Goal: Information Seeking & Learning: Learn about a topic

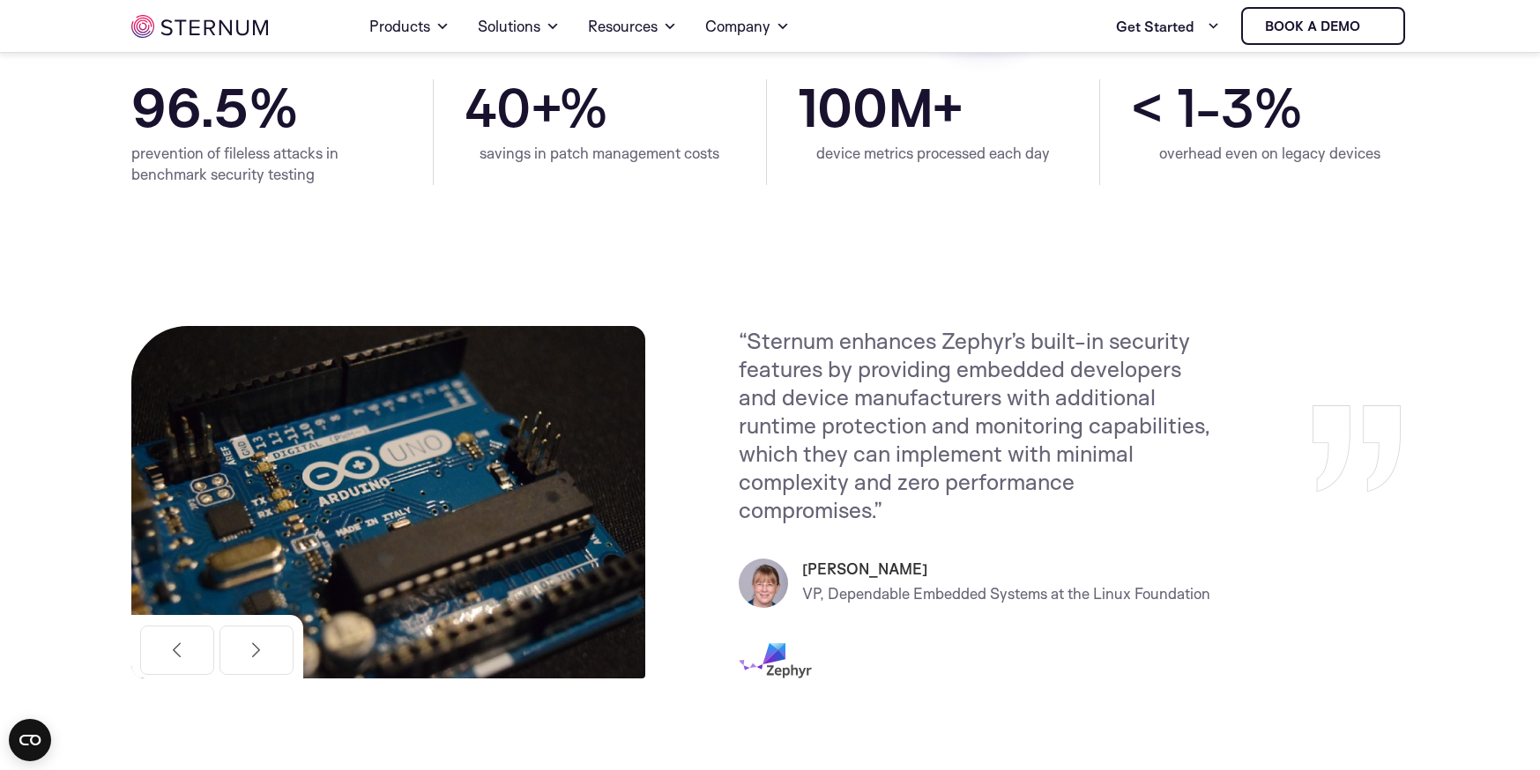
scroll to position [605, 0]
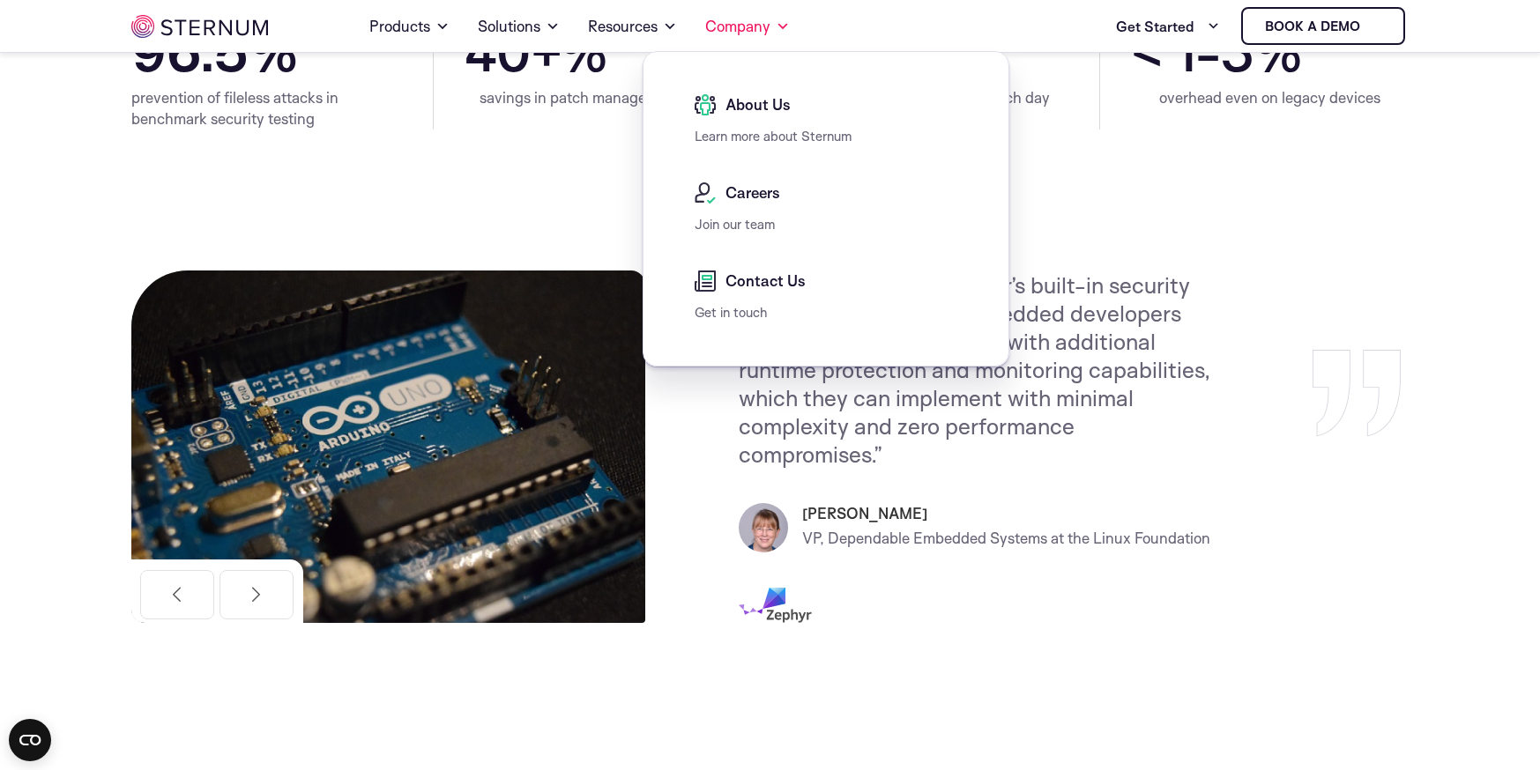
click at [754, 190] on span "Careers" at bounding box center [750, 192] width 59 height 21
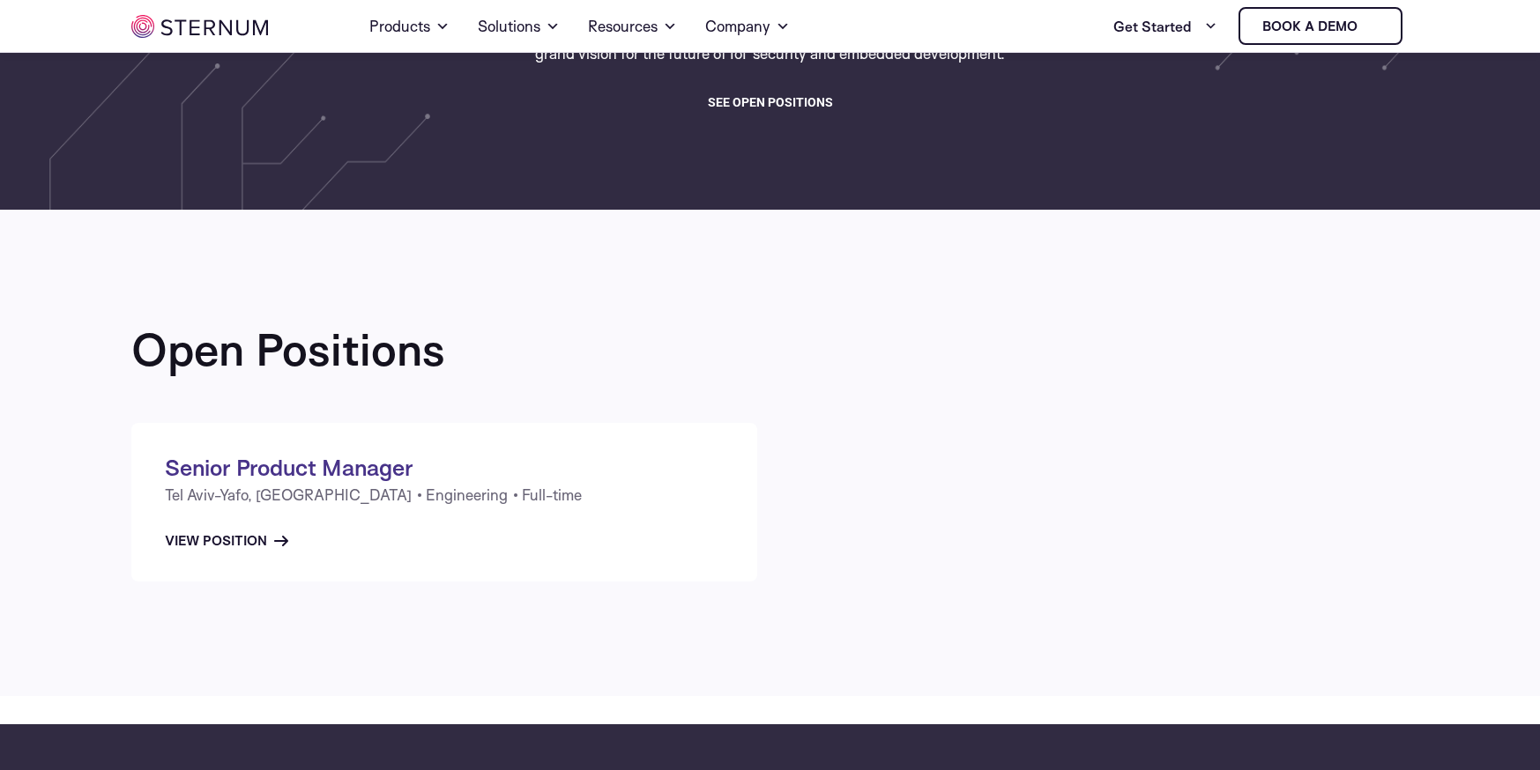
scroll to position [517, 0]
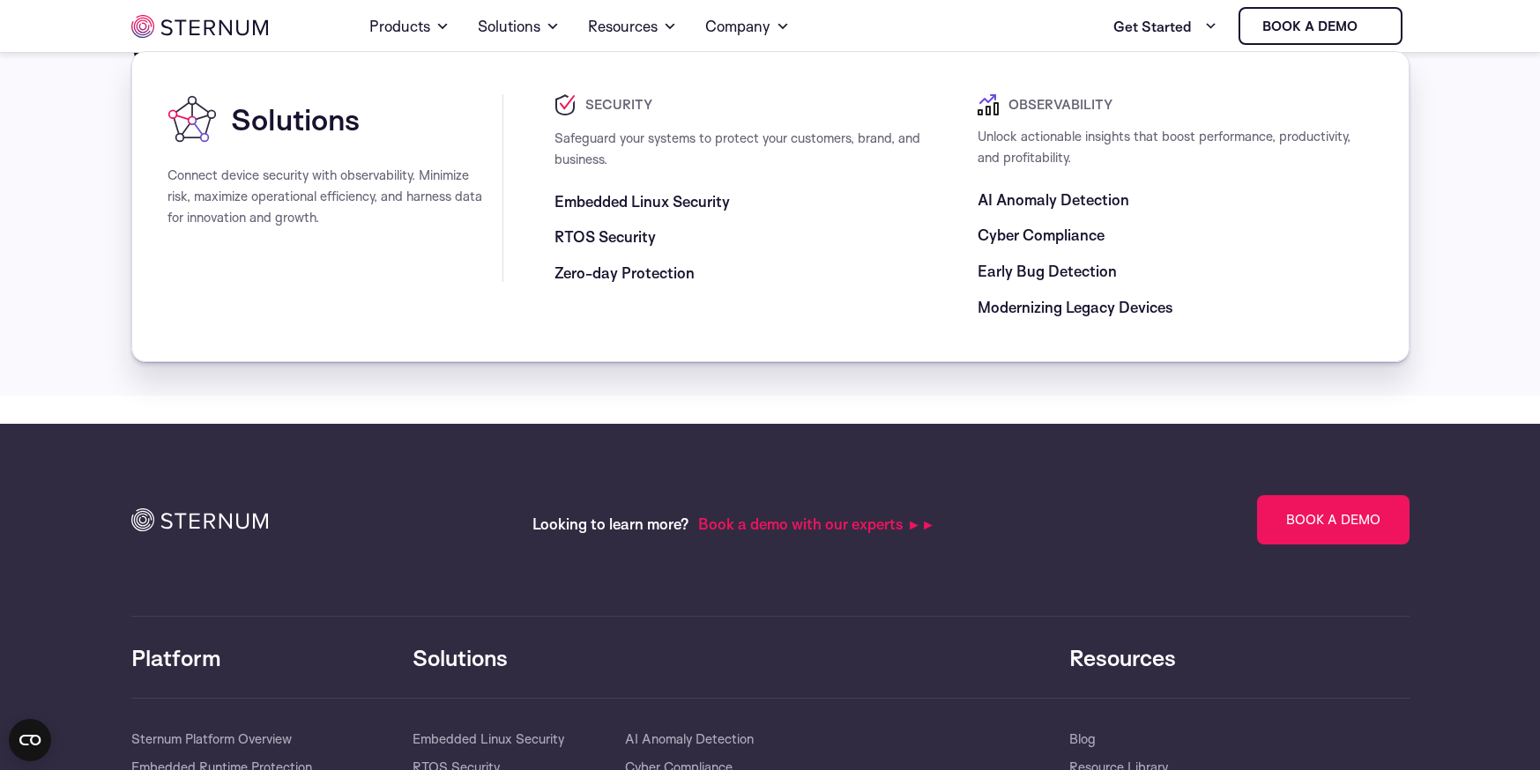
click at [629, 233] on span "RTOS Security" at bounding box center [604, 237] width 101 height 21
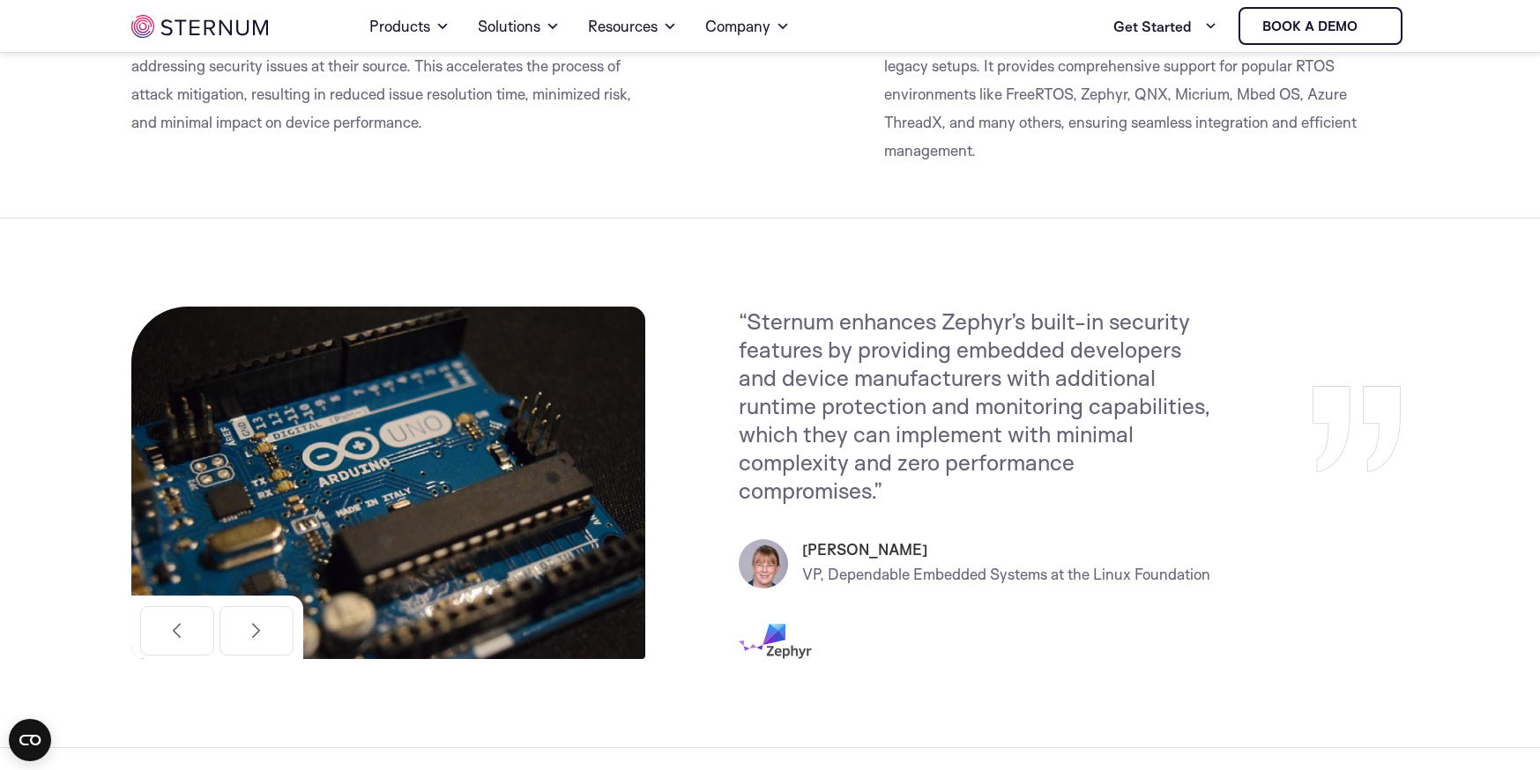
scroll to position [2022, 0]
click at [264, 636] on button "Next" at bounding box center [256, 631] width 74 height 49
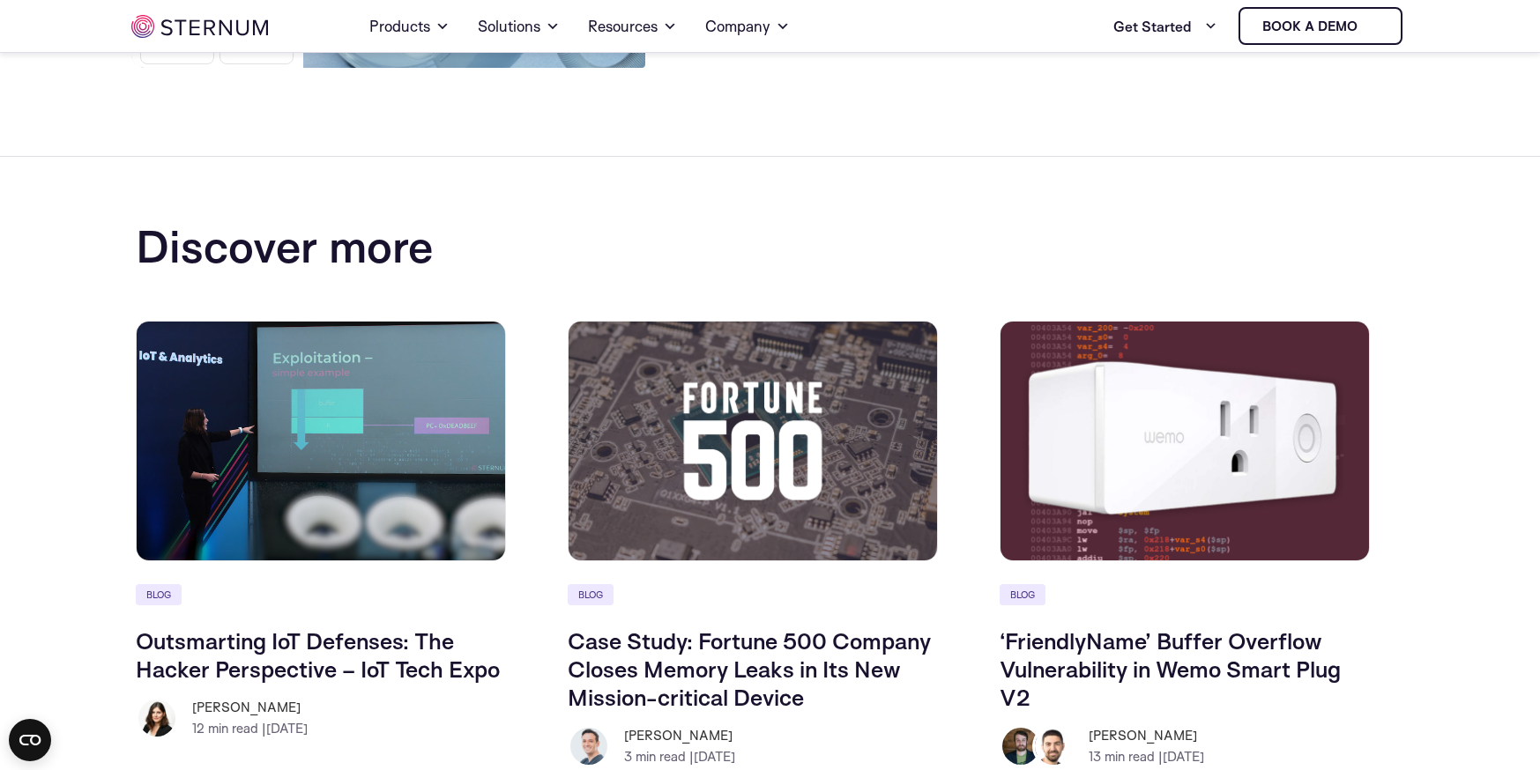
scroll to position [2904, 0]
